Goal: Navigation & Orientation: Find specific page/section

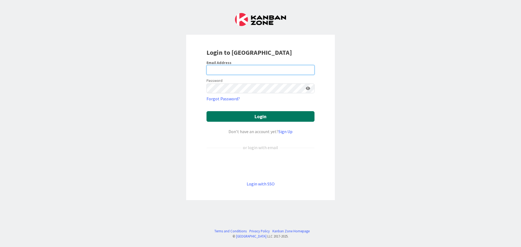
type input "[EMAIL_ADDRESS][DOMAIN_NAME]"
click at [235, 118] on button "Login" at bounding box center [261, 116] width 108 height 11
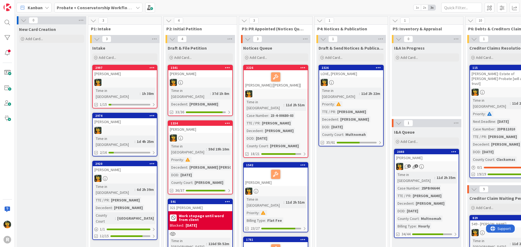
click at [43, 6] on div "Kanban" at bounding box center [34, 8] width 35 height 10
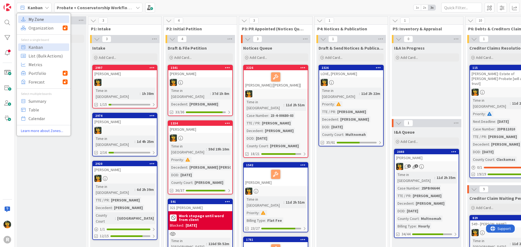
click at [39, 21] on span "My Zone" at bounding box center [48, 19] width 39 height 8
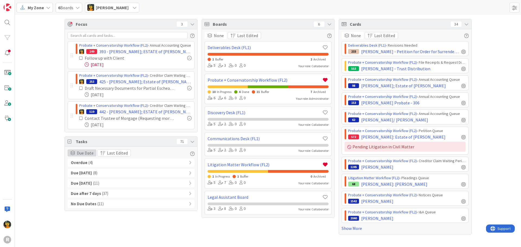
drag, startPoint x: 58, startPoint y: 106, endPoint x: 78, endPoint y: 156, distance: 53.1
click at [78, 156] on div "Focus 3 Probate + Conservatorship Workflow (FL2) › Annual Accounting Queue 149 …" at bounding box center [268, 127] width 506 height 224
